Goal: Task Accomplishment & Management: Complete application form

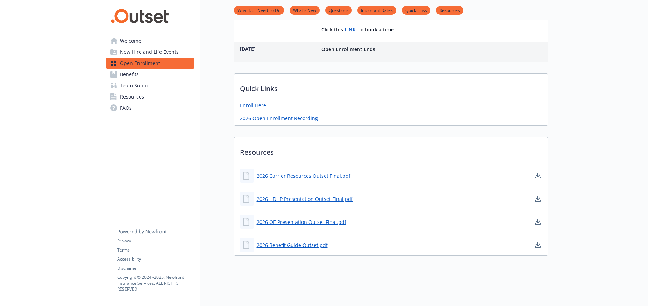
scroll to position [284, 0]
click at [250, 100] on link "Enroll Here" at bounding box center [254, 104] width 28 height 9
